Goal: Information Seeking & Learning: Learn about a topic

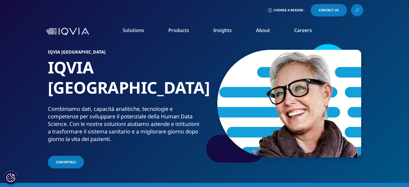
click at [32, 26] on div "Solutions quick find a capability Clear Search Loading SOLUTIONS Research & Dev…" at bounding box center [204, 31] width 409 height 25
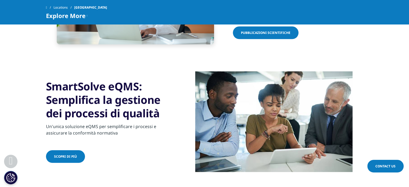
scroll to position [511, 0]
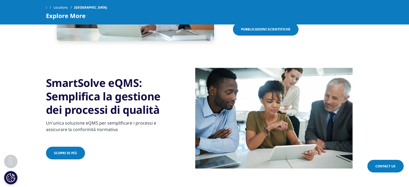
click at [74, 80] on h3 "SmartSolve eQMS: Semplifica la gestione dei processi di qualità" at bounding box center [111, 96] width 130 height 40
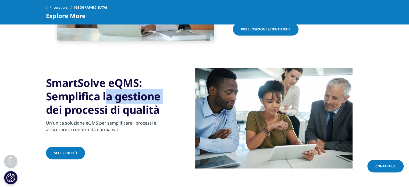
click at [74, 80] on h3 "SmartSolve eQMS: Semplifica la gestione dei processi di qualità" at bounding box center [111, 96] width 130 height 40
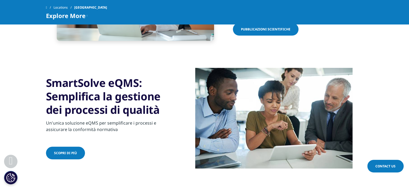
click at [122, 76] on h3 "SmartSolve eQMS: Semplifica la gestione dei processi di qualità" at bounding box center [111, 96] width 130 height 40
click at [83, 89] on h3 "SmartSolve eQMS: Semplifica la gestione dei processi di qualità" at bounding box center [111, 96] width 130 height 40
click at [132, 89] on h3 "SmartSolve eQMS: Semplifica la gestione dei processi di qualità" at bounding box center [111, 96] width 130 height 40
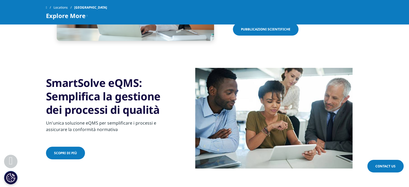
click at [132, 89] on h3 "SmartSolve eQMS: Semplifica la gestione dei processi di qualità" at bounding box center [111, 96] width 130 height 40
click at [106, 93] on h3 "SmartSolve eQMS: Semplifica la gestione dei processi di qualità" at bounding box center [111, 96] width 130 height 40
click at [75, 106] on h3 "SmartSolve eQMS: Semplifica la gestione dei processi di qualità" at bounding box center [111, 96] width 130 height 40
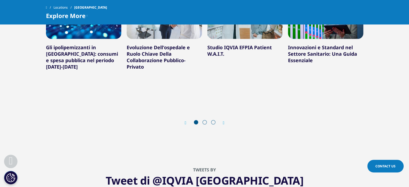
scroll to position [861, 0]
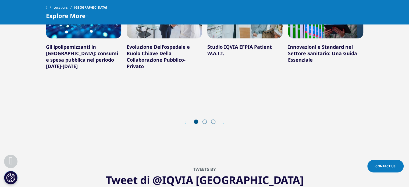
click at [205, 119] on span at bounding box center [205, 121] width 4 height 4
click at [224, 120] on icon "Next slide" at bounding box center [224, 122] width 2 height 4
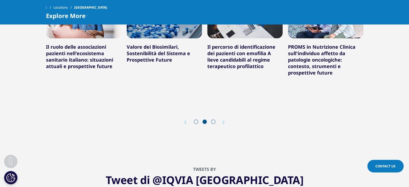
click at [224, 120] on icon "Next slide" at bounding box center [224, 122] width 2 height 4
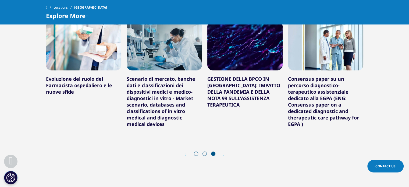
scroll to position [807, 0]
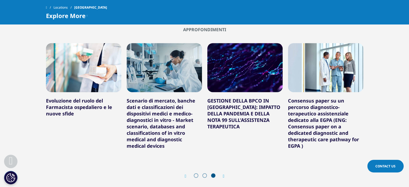
click at [10, 104] on div "Approfondimenti Gli ipolipemizzanti in [GEOGRAPHIC_DATA]: consumi e spesa pubbl…" at bounding box center [204, 105] width 393 height 157
